Goal: Navigation & Orientation: Find specific page/section

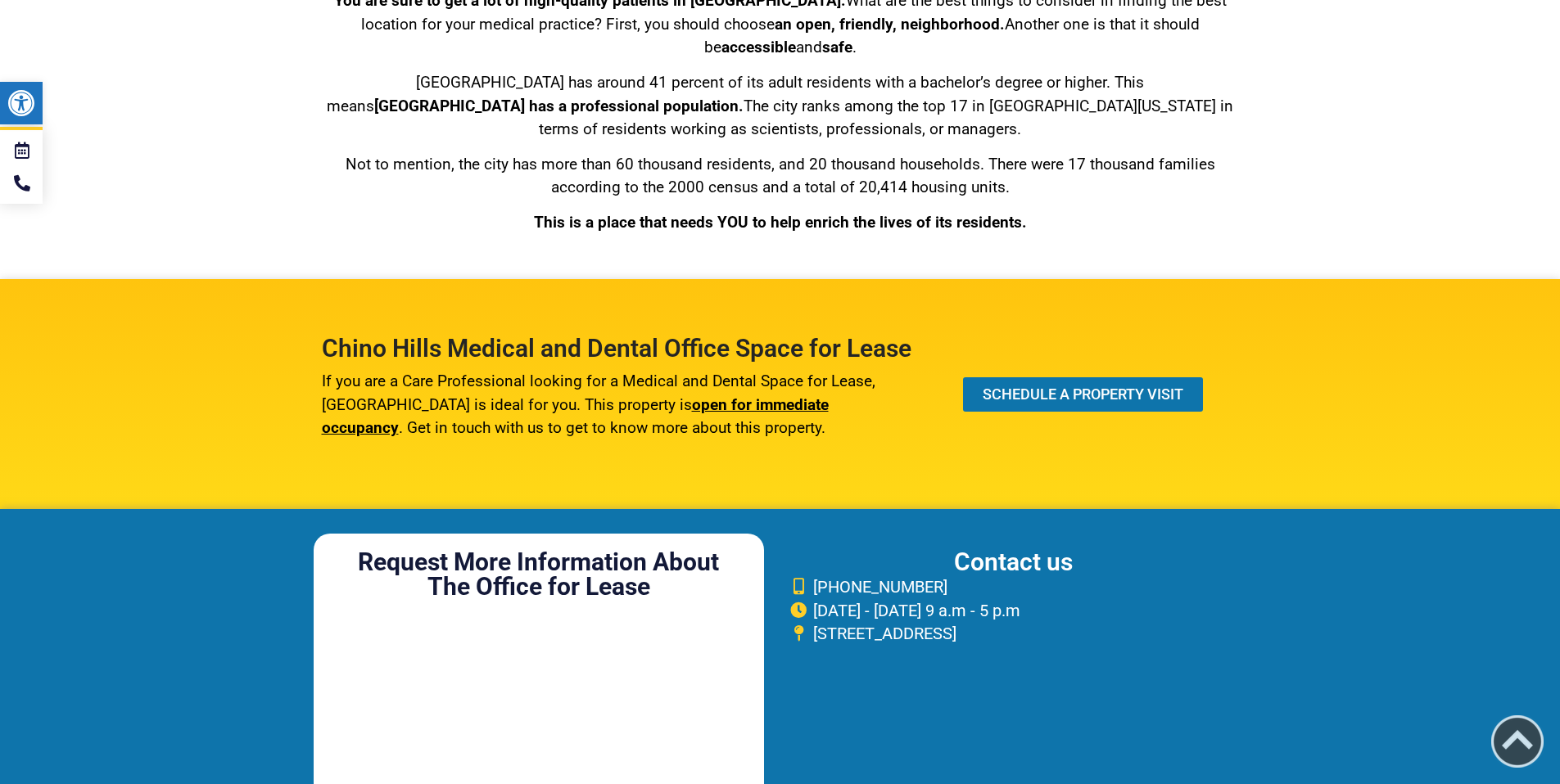
scroll to position [6850, 0]
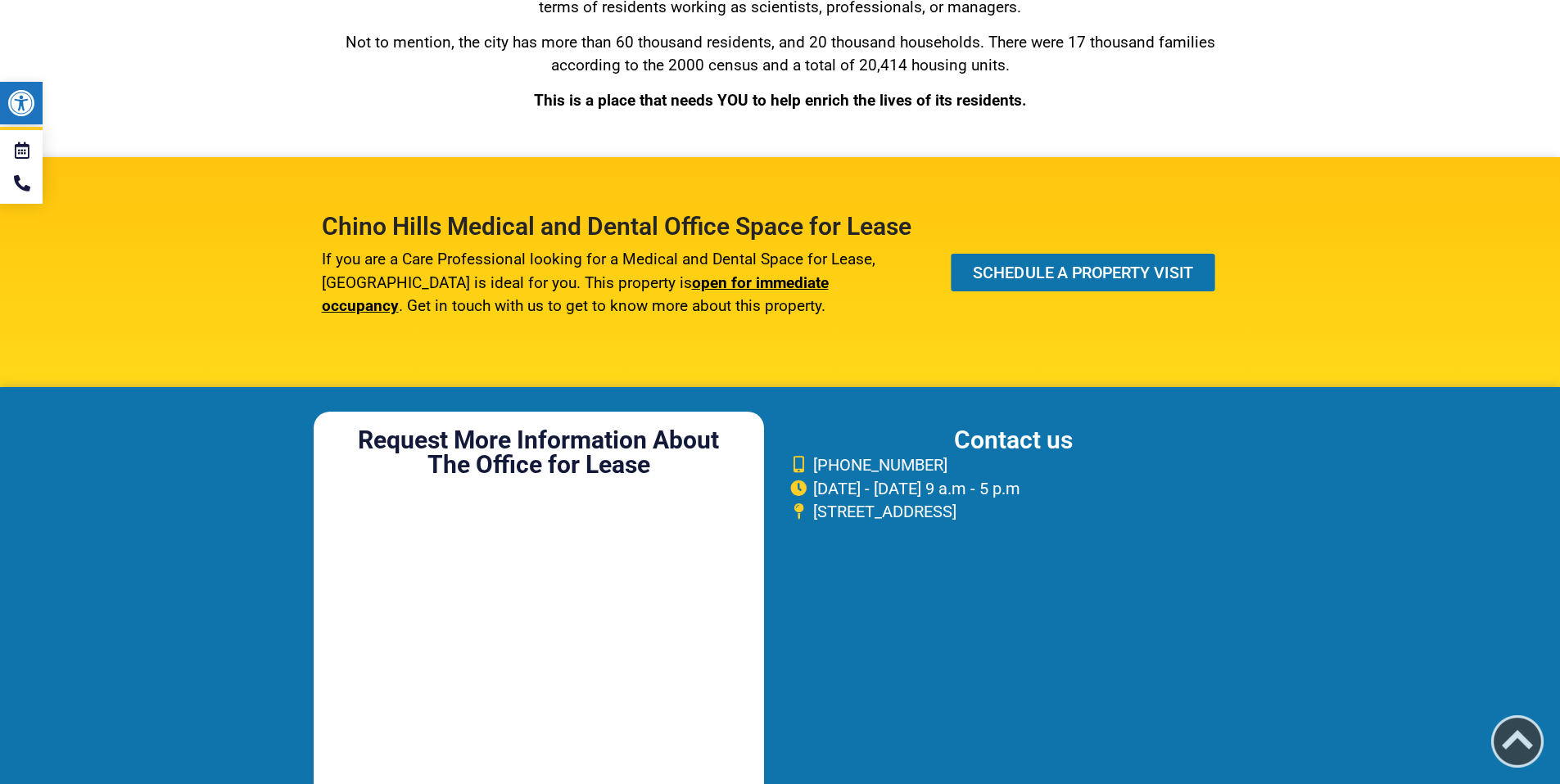
click at [1053, 281] on span "SCHEDULE A PROPERTY VISIT" at bounding box center [1083, 273] width 221 height 16
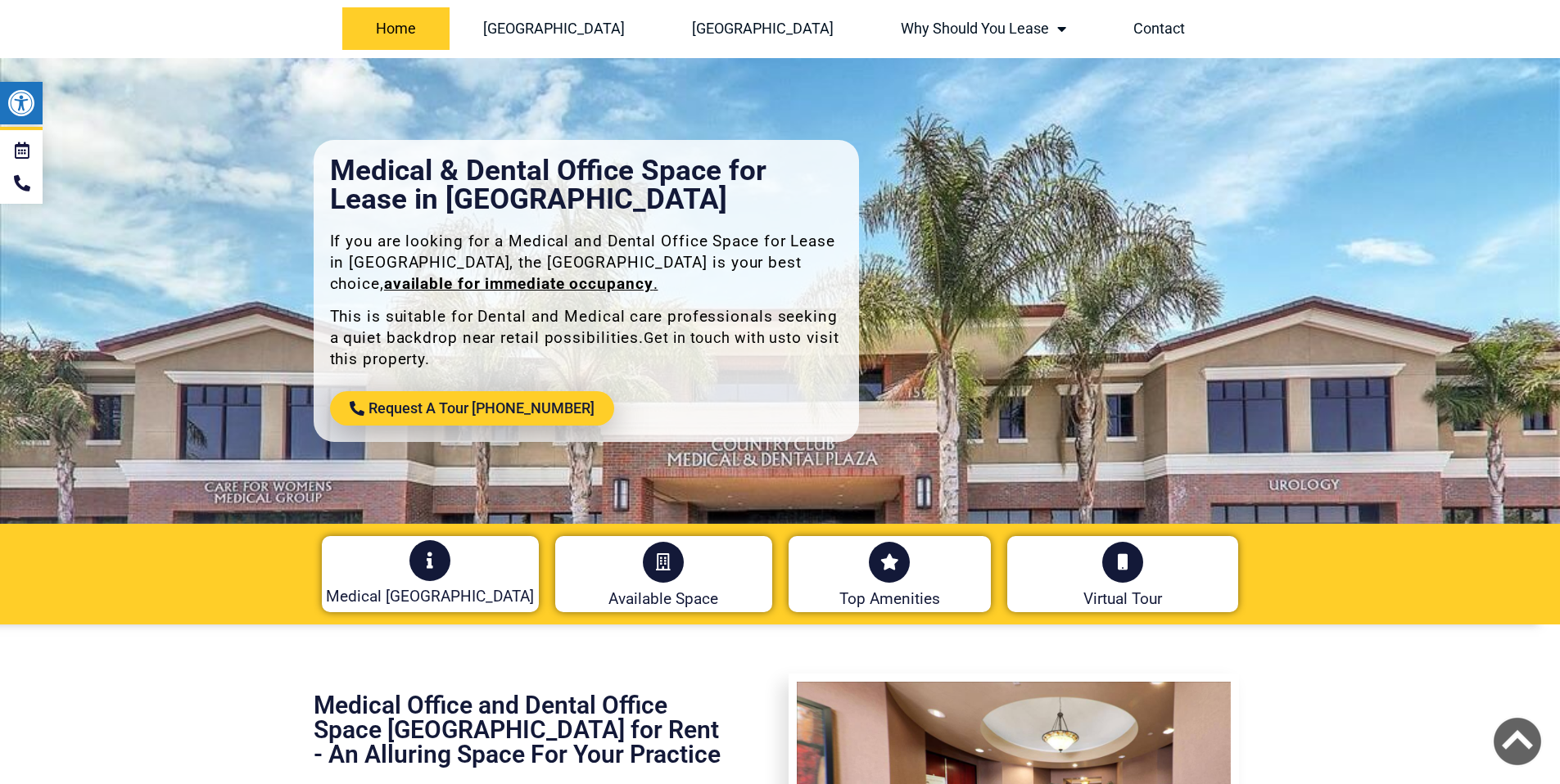
scroll to position [0, 0]
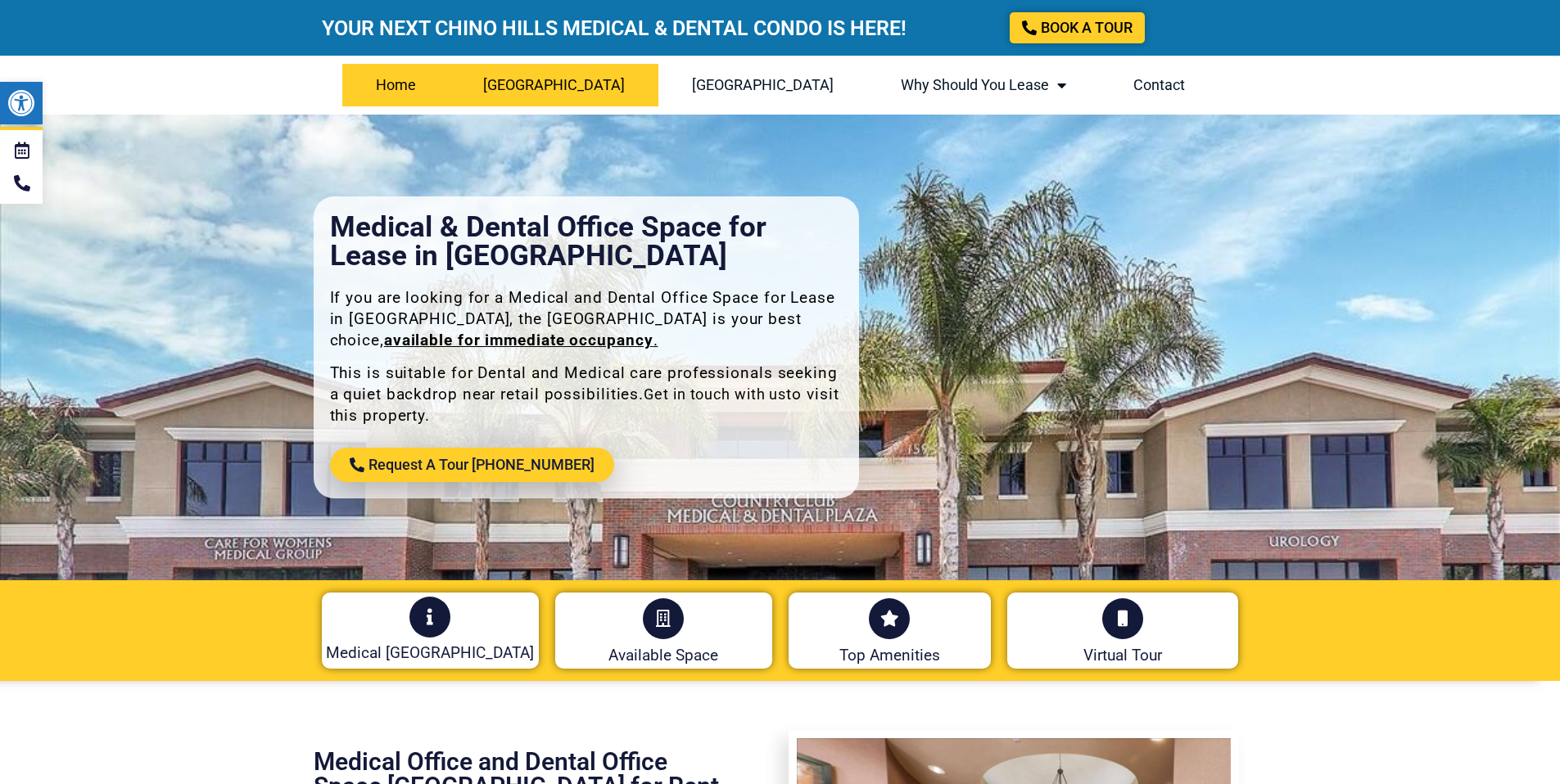
click at [569, 82] on link "[GEOGRAPHIC_DATA]" at bounding box center [554, 85] width 209 height 42
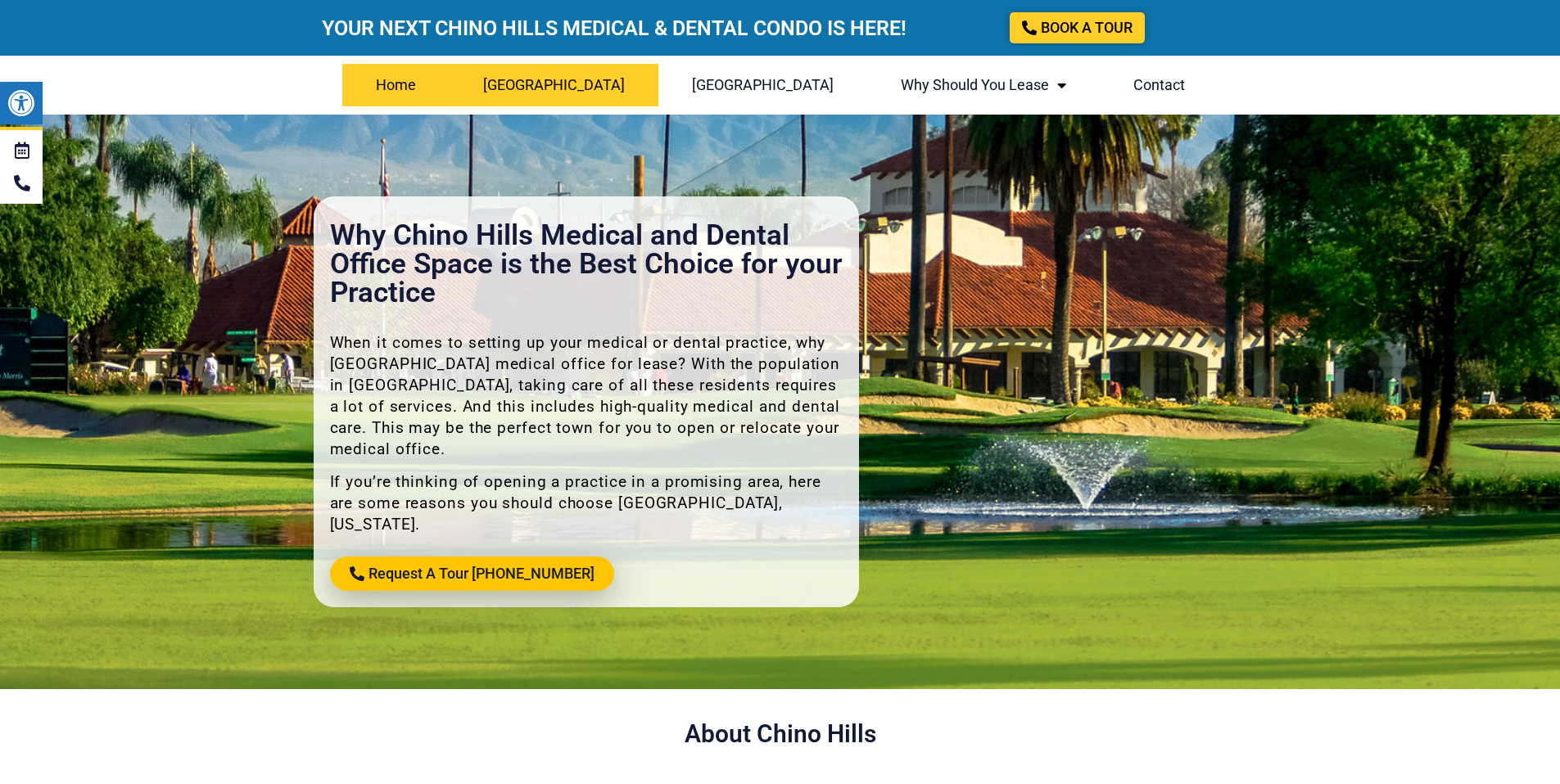
click at [446, 89] on link "Home" at bounding box center [396, 85] width 107 height 42
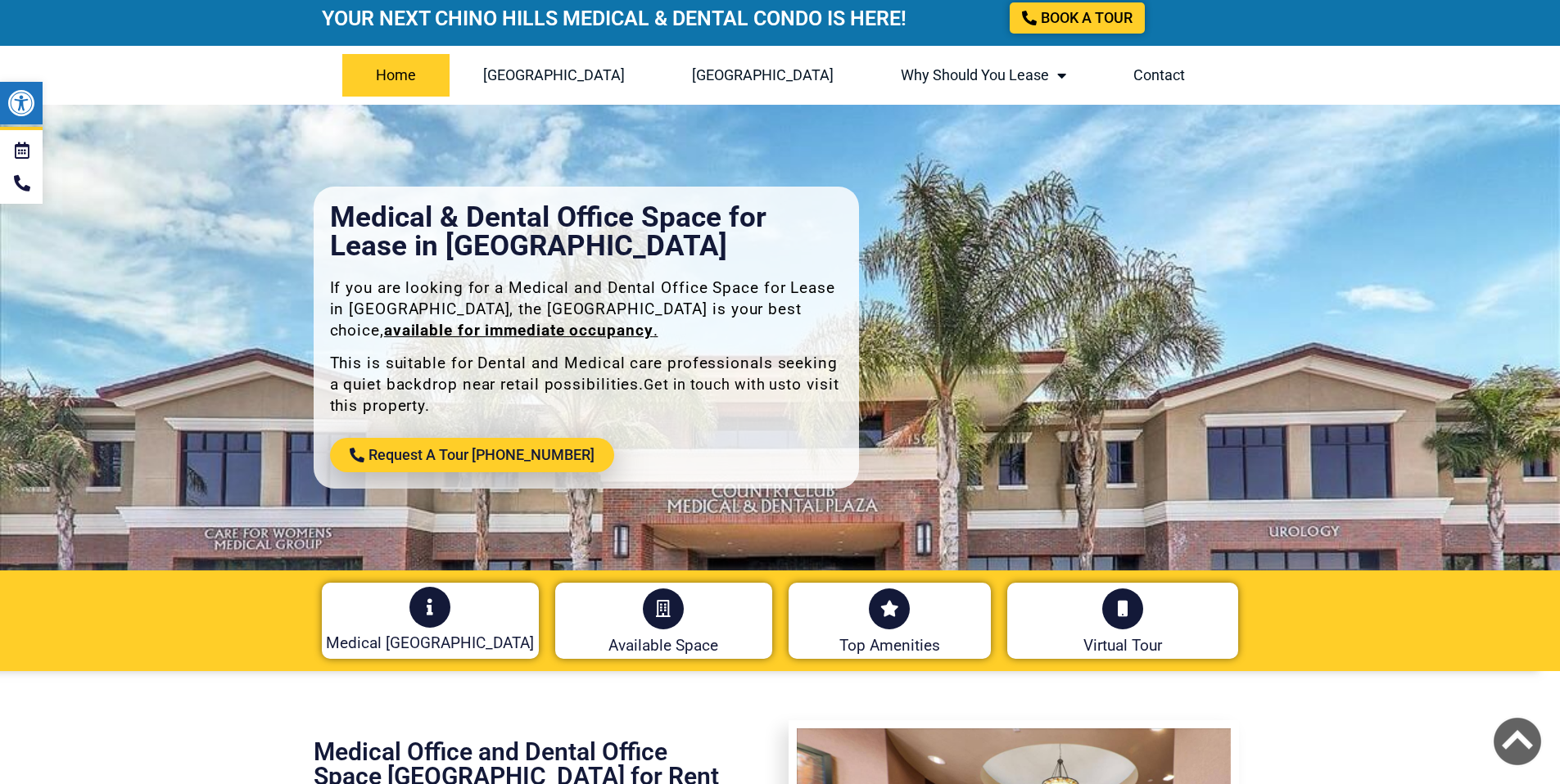
scroll to position [550, 0]
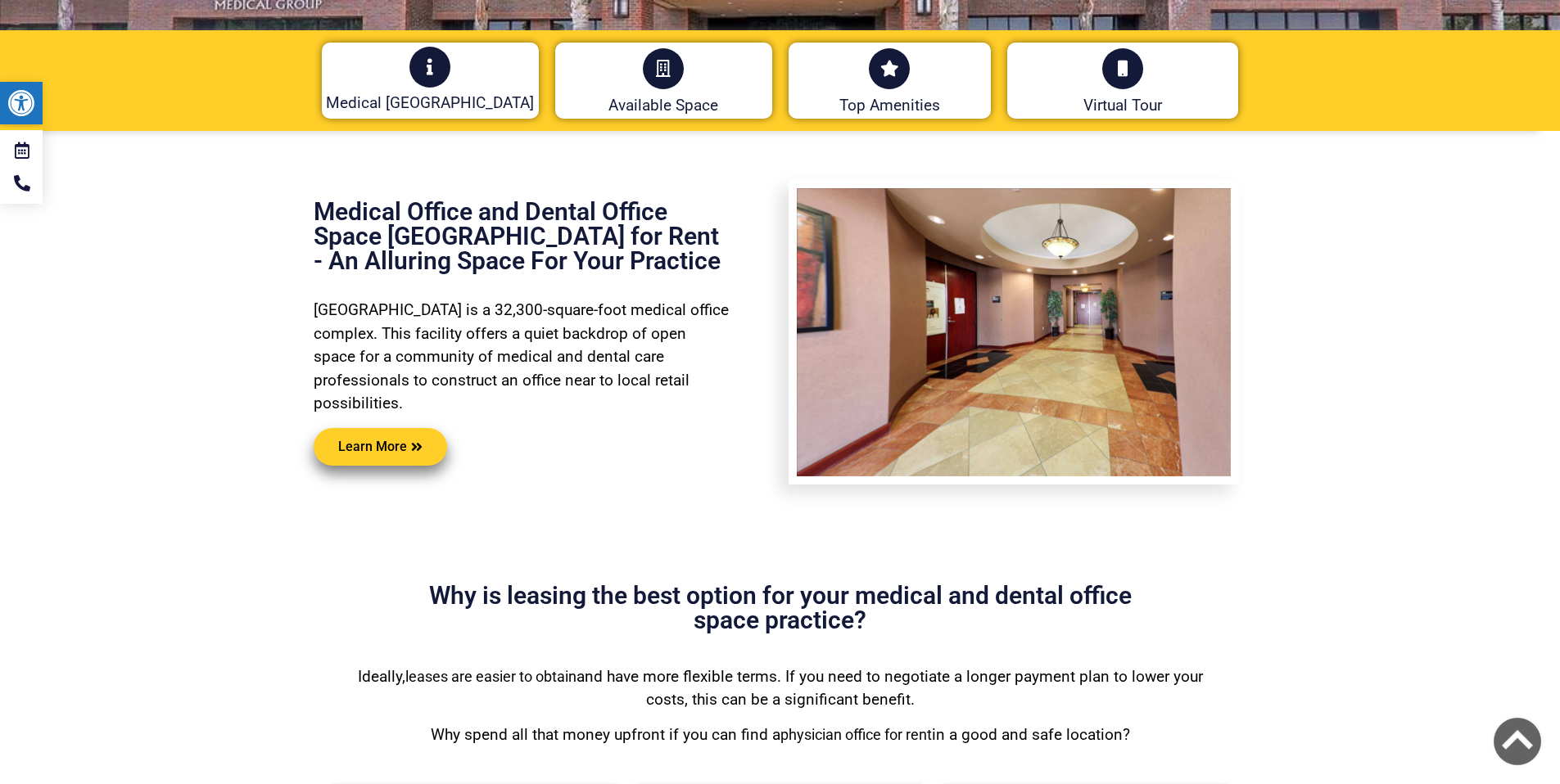
click at [689, 90] on div at bounding box center [663, 72] width 217 height 49
click at [674, 84] on link at bounding box center [663, 69] width 45 height 45
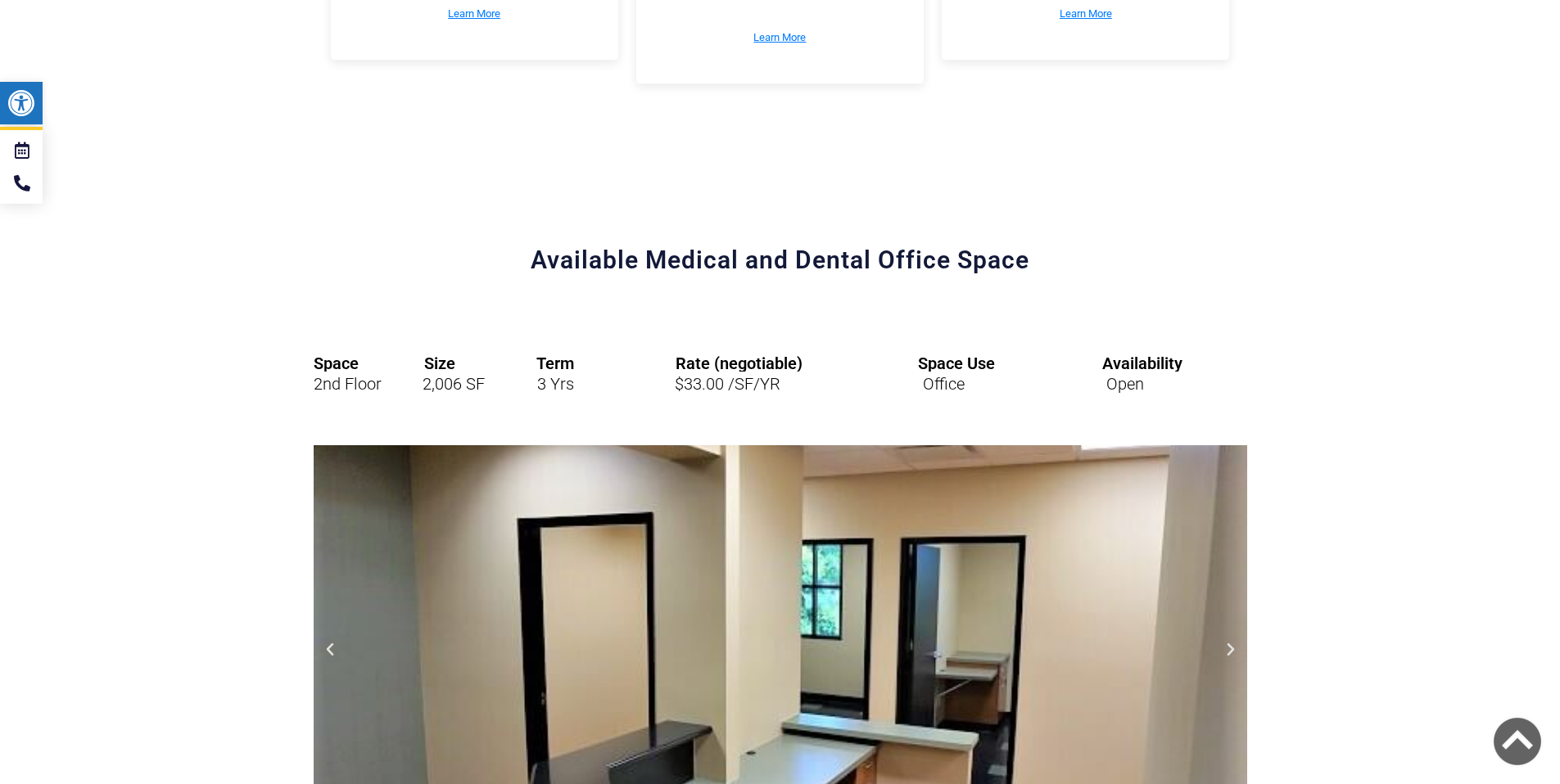
scroll to position [2063, 0]
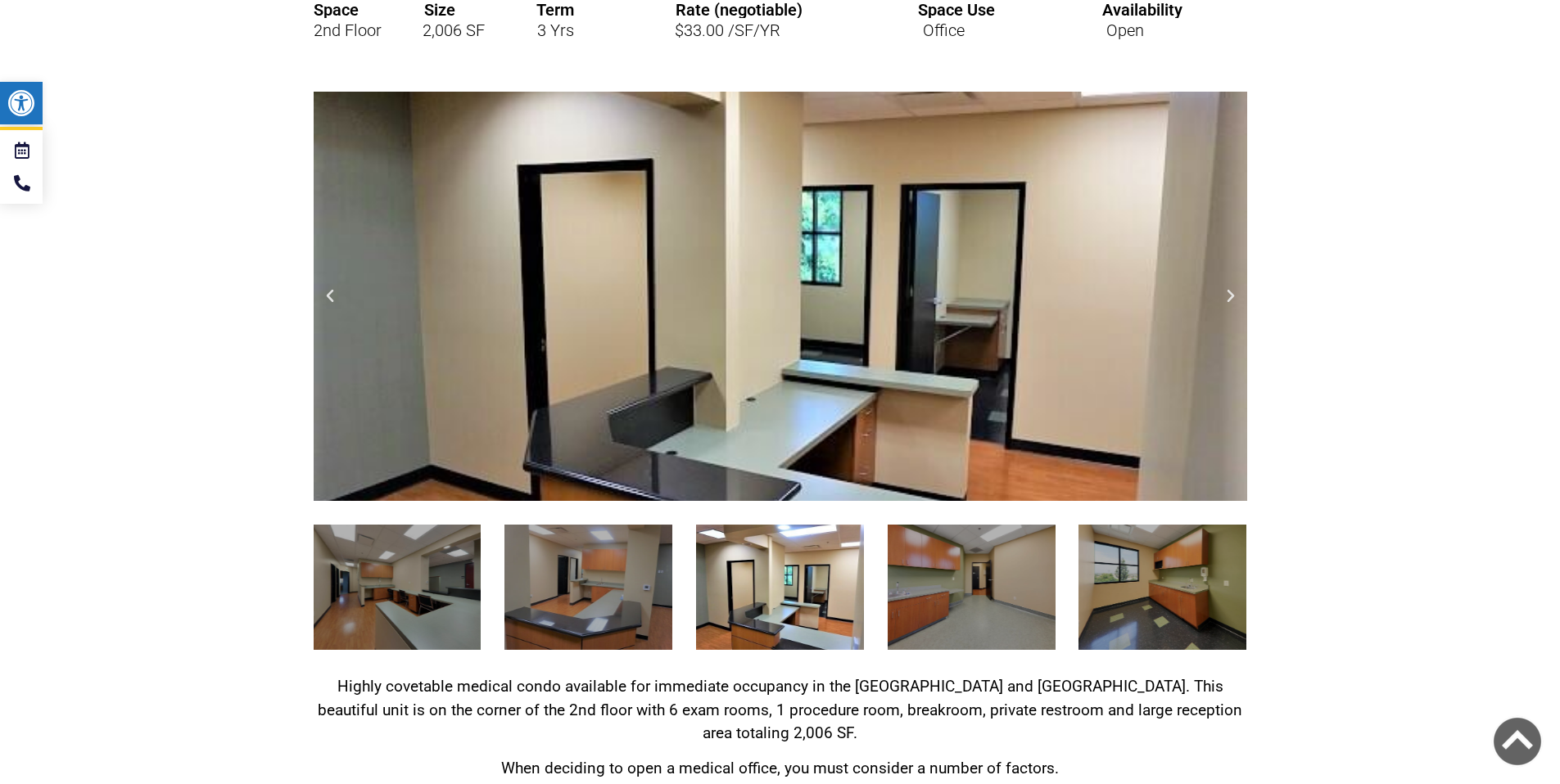
click at [1223, 299] on icon "Next slide" at bounding box center [1230, 297] width 16 height 16
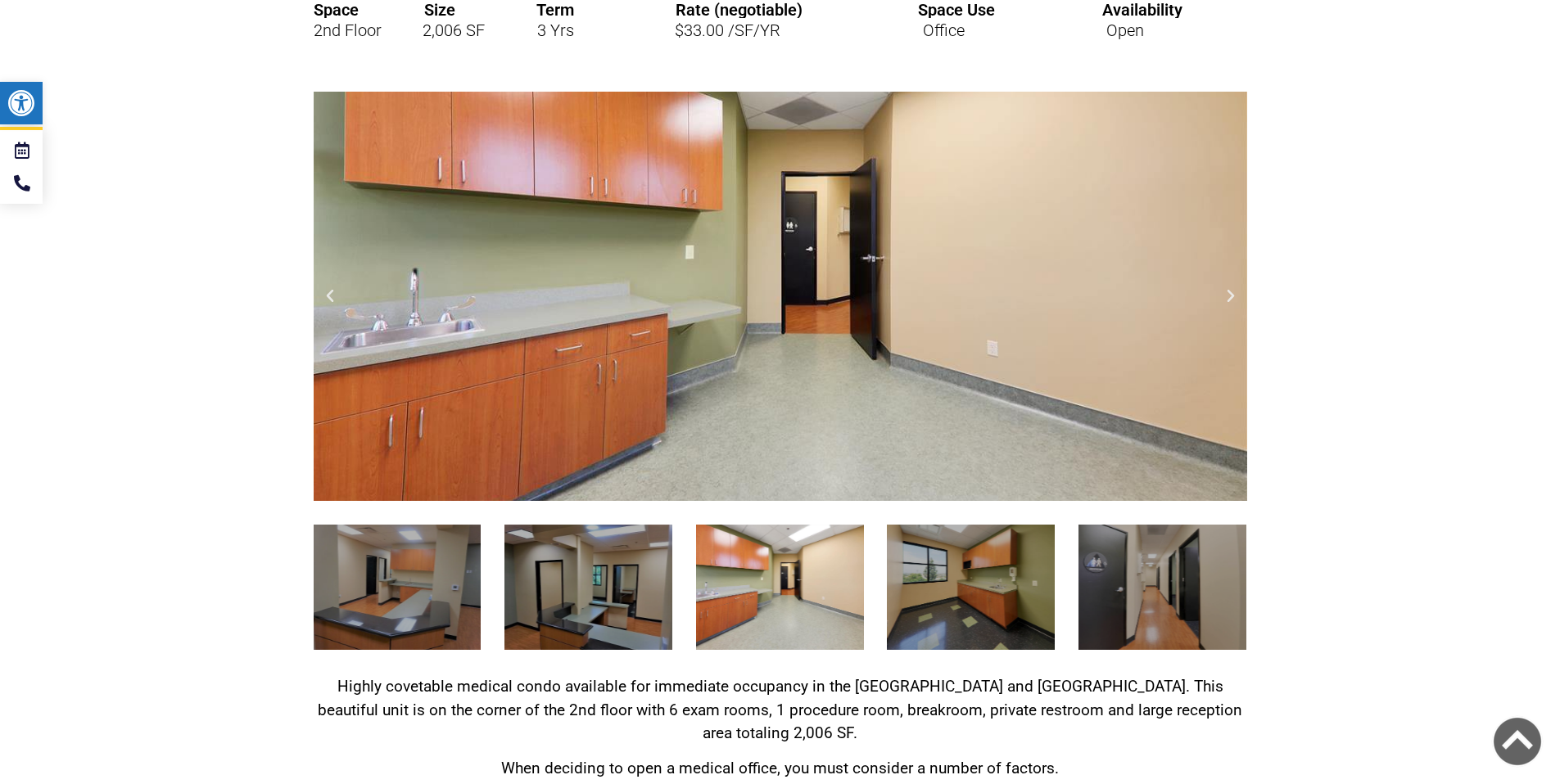
click at [1223, 299] on icon "Next slide" at bounding box center [1230, 297] width 16 height 16
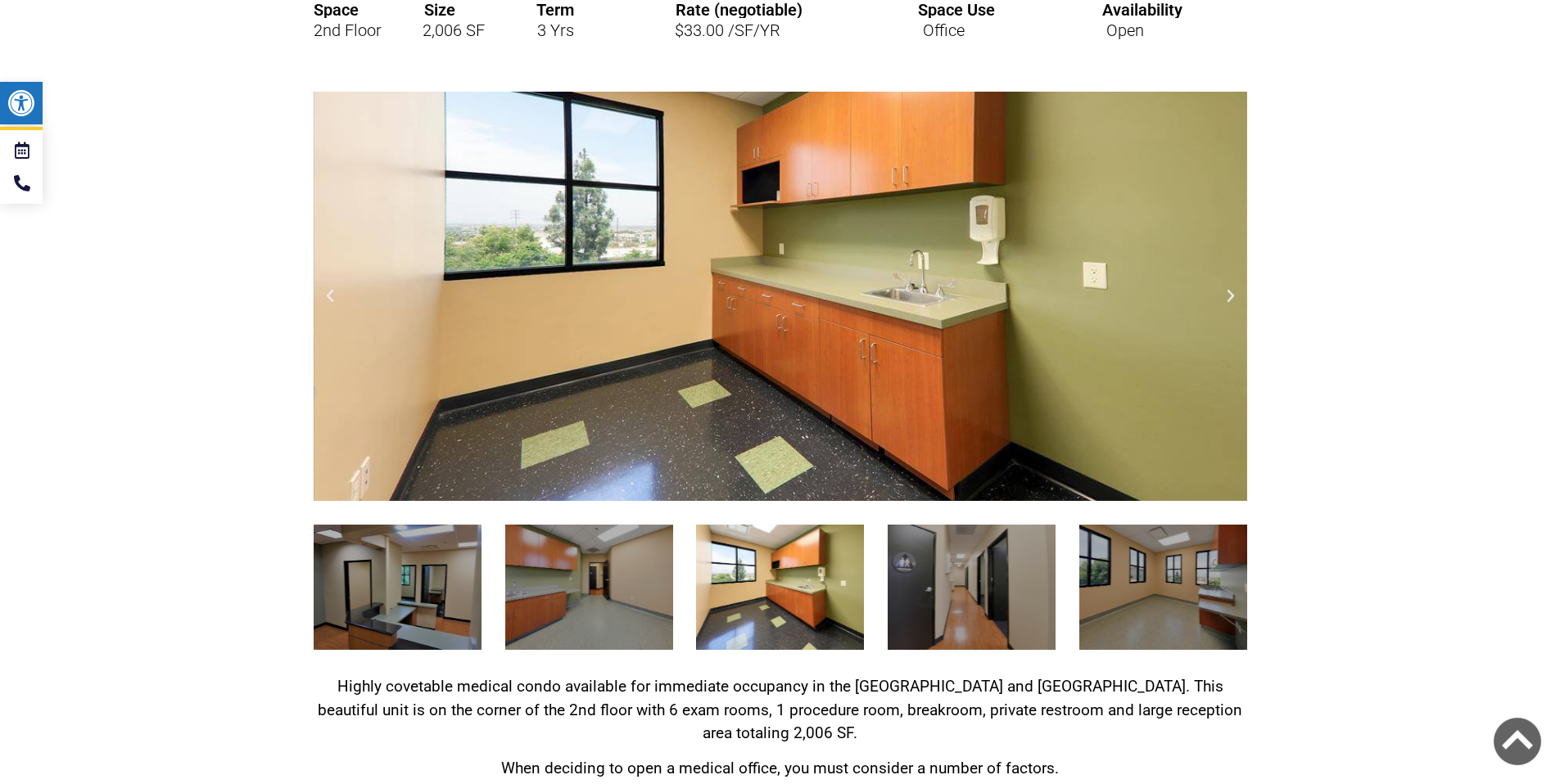
click at [1223, 299] on icon "Next slide" at bounding box center [1230, 297] width 16 height 16
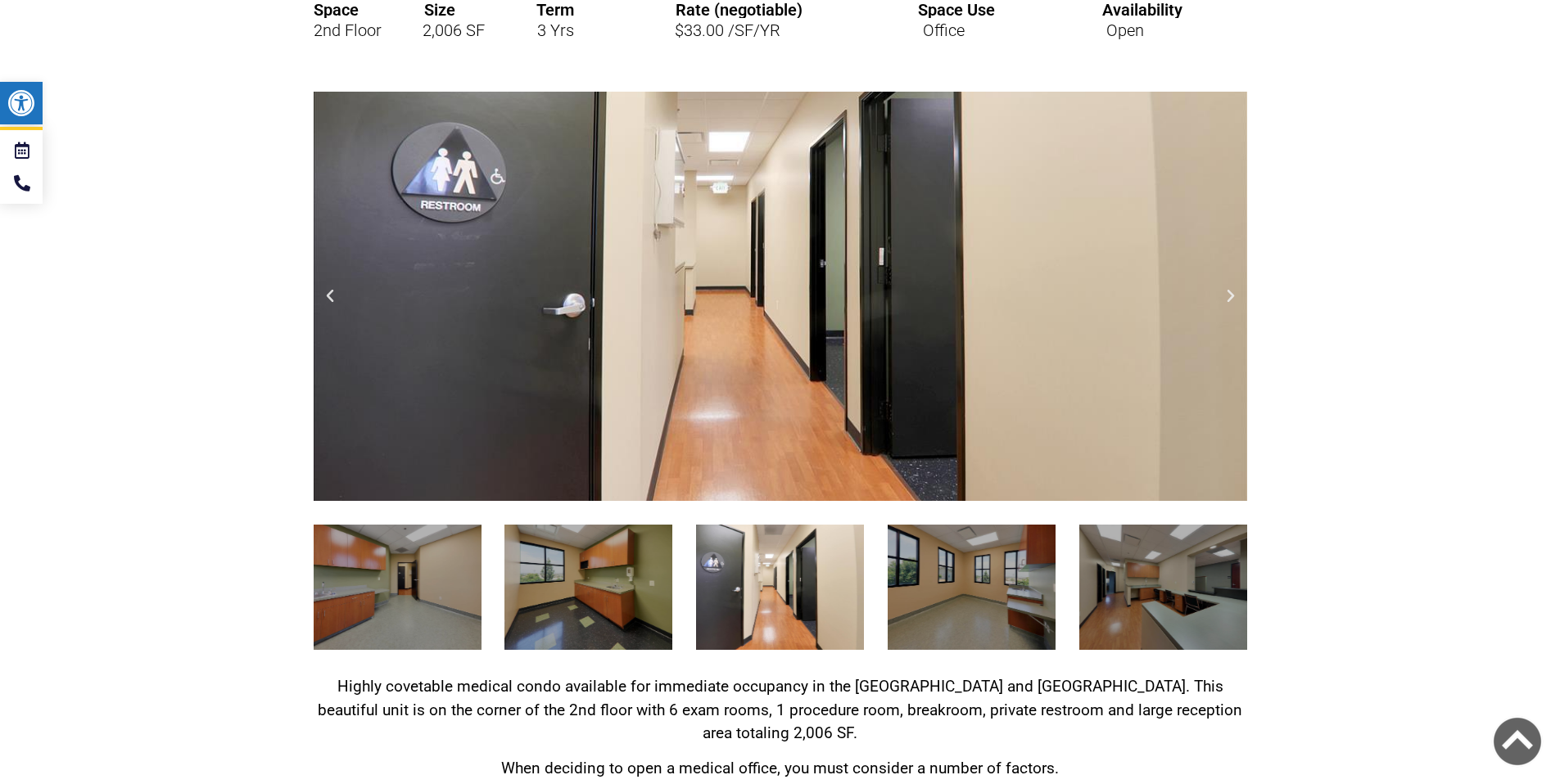
click at [1221, 297] on div "Chino Hills Country Club Medical and Dental Plaza Available Office Space- Rooms" at bounding box center [780, 296] width 933 height 409
click at [1222, 299] on icon "Next slide" at bounding box center [1230, 297] width 16 height 16
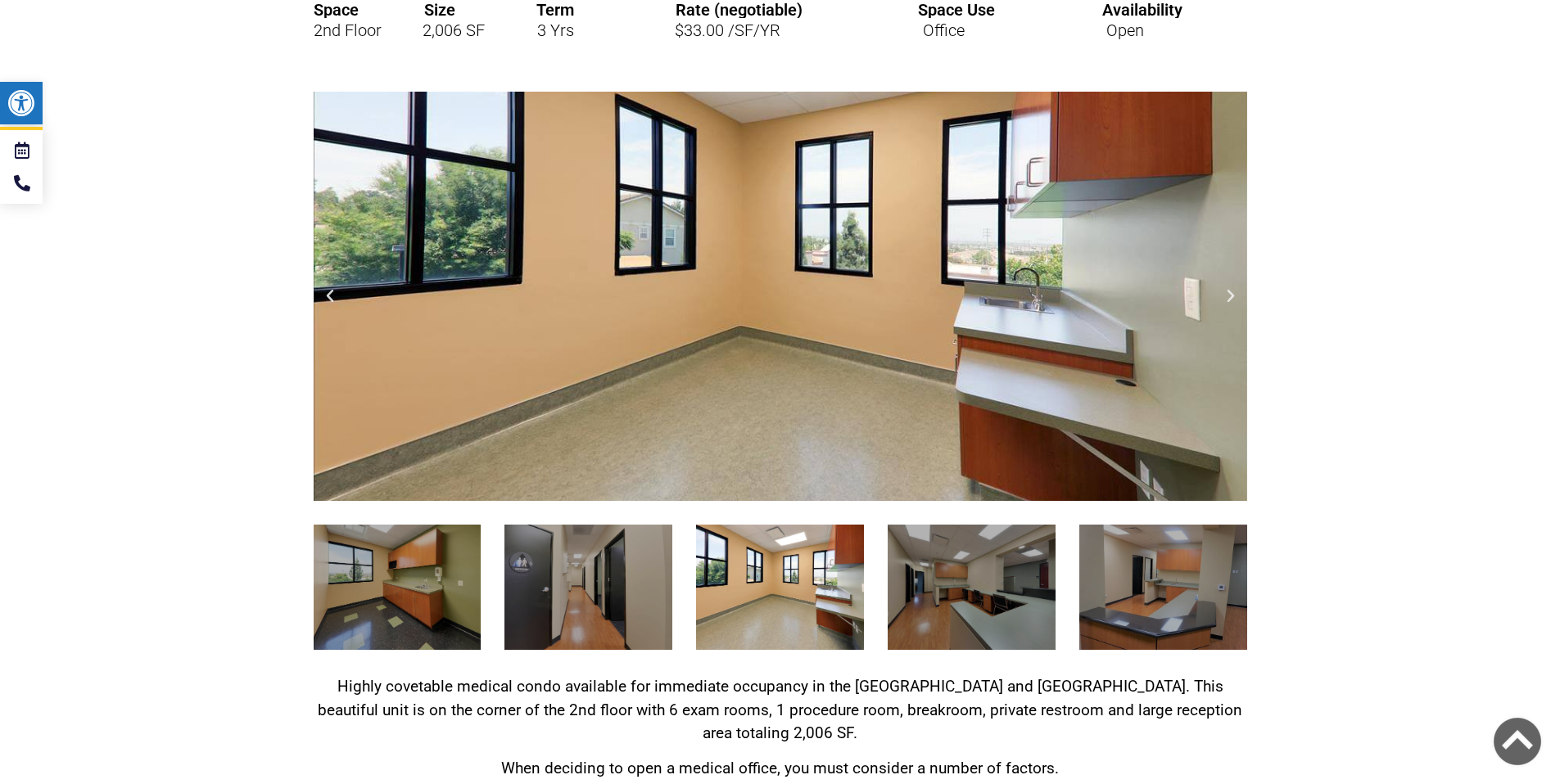
click at [1228, 302] on icon "Next slide" at bounding box center [1230, 297] width 16 height 16
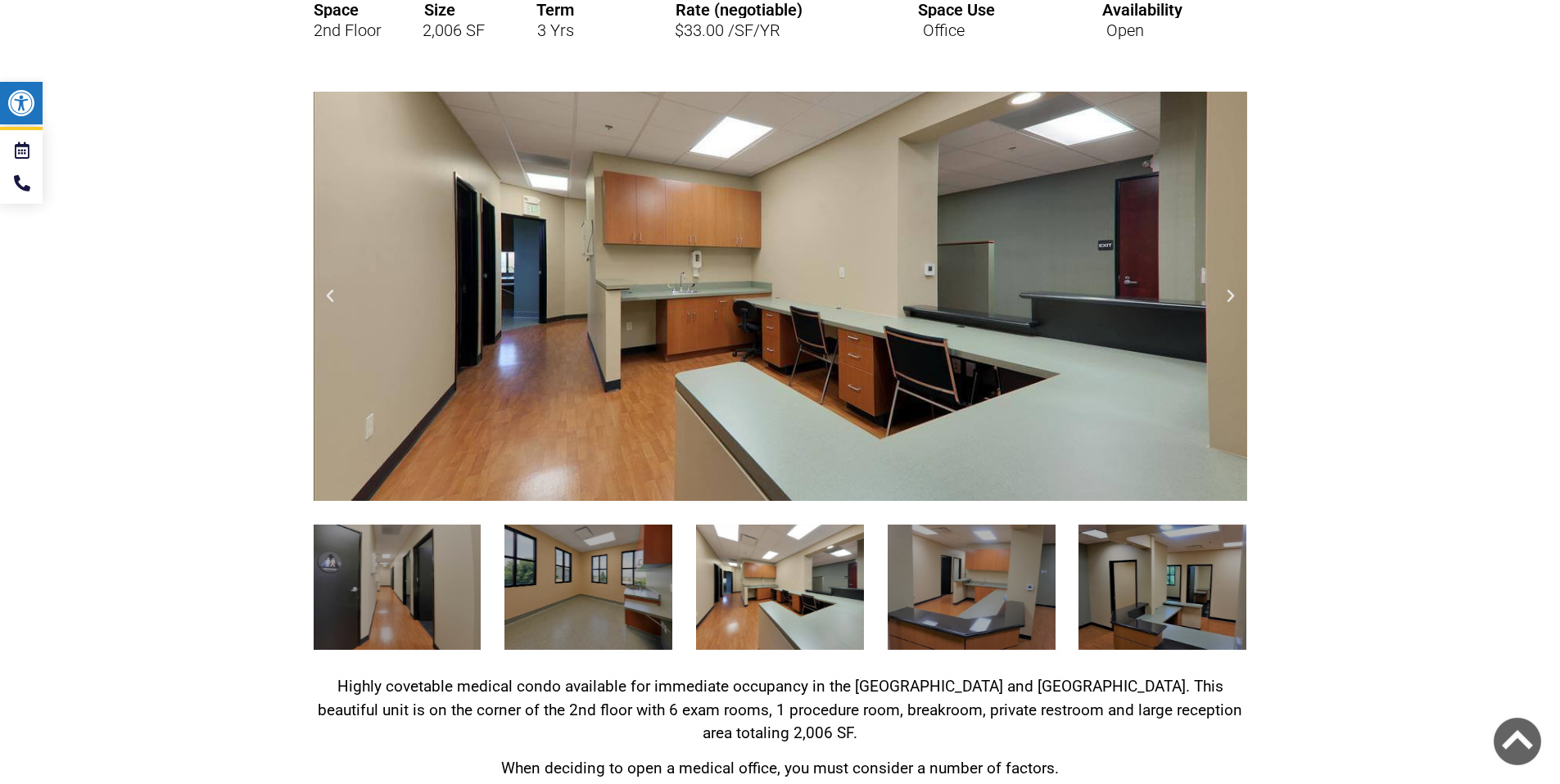
click at [1228, 303] on icon "Next slide" at bounding box center [1230, 297] width 16 height 16
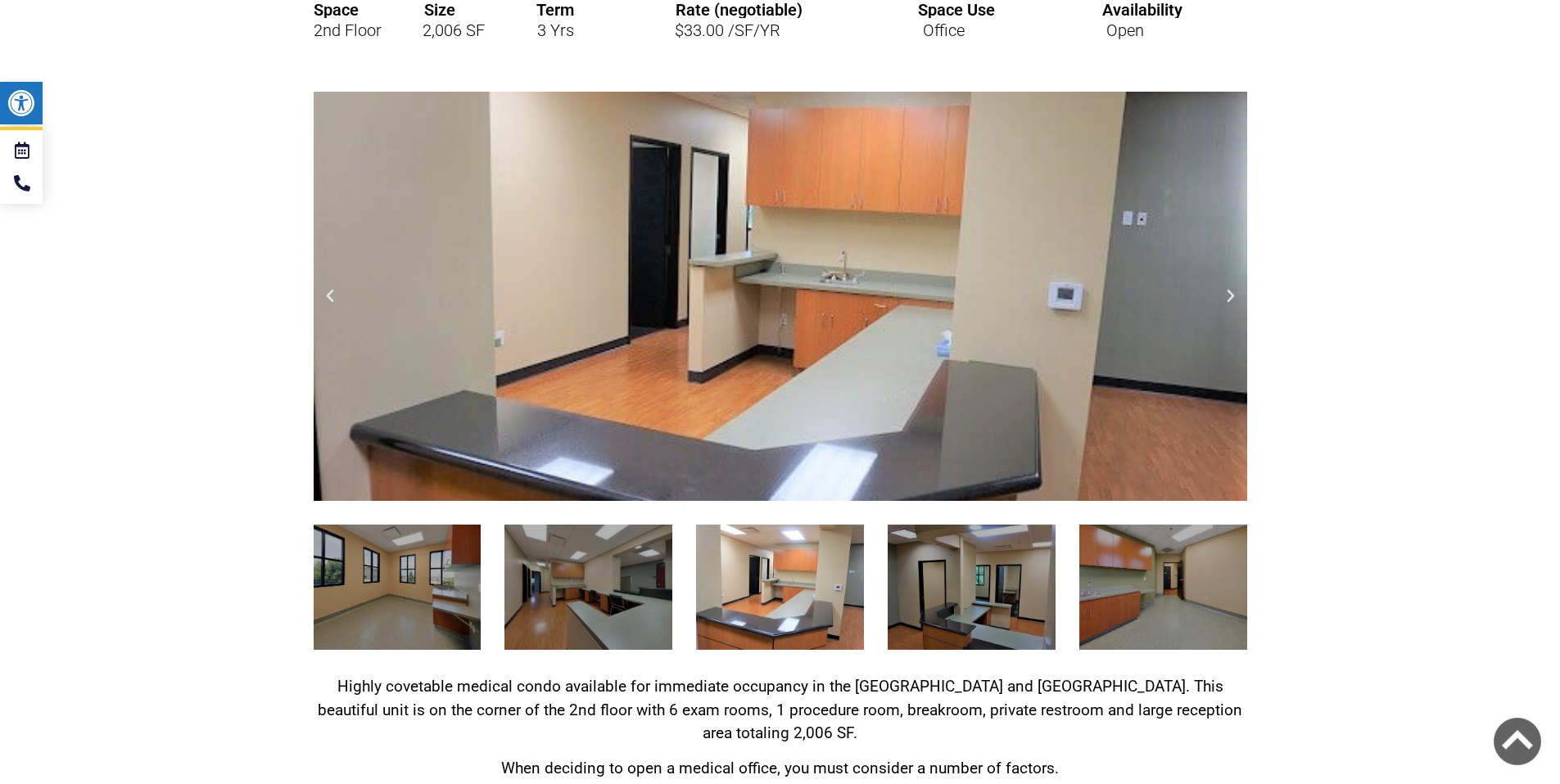
click at [1229, 302] on icon "Next slide" at bounding box center [1230, 297] width 16 height 16
